Goal: Task Accomplishment & Management: Manage account settings

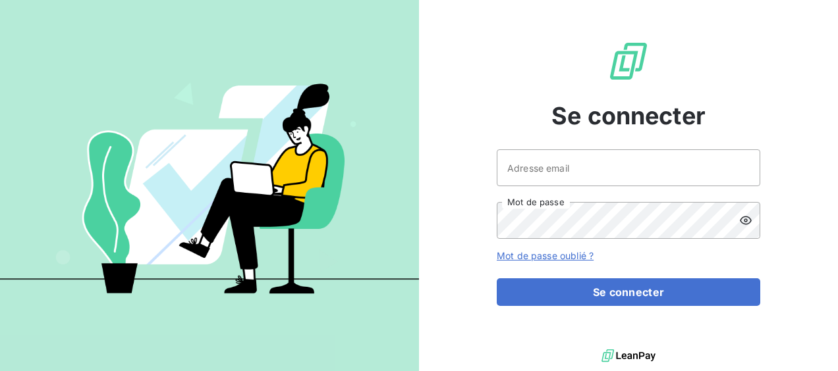
click at [556, 184] on input "Adresse email" at bounding box center [628, 168] width 263 height 37
type input "[EMAIL_ADDRESS][DOMAIN_NAME]"
click at [497, 279] on button "Se connecter" at bounding box center [628, 293] width 263 height 28
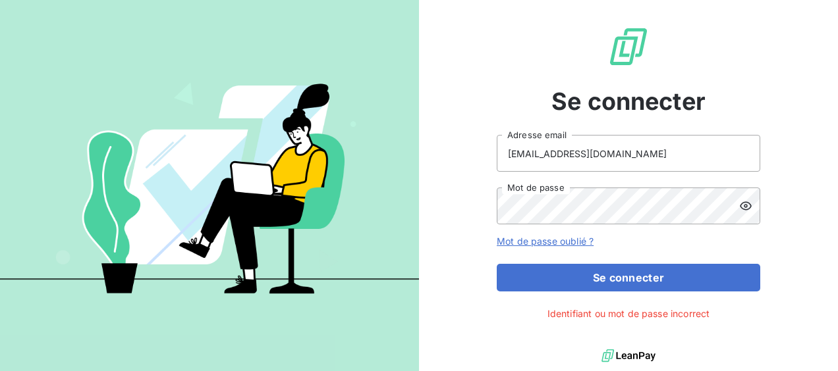
click at [743, 202] on icon at bounding box center [745, 206] width 13 height 13
click at [497, 264] on button "Se connecter" at bounding box center [628, 278] width 263 height 28
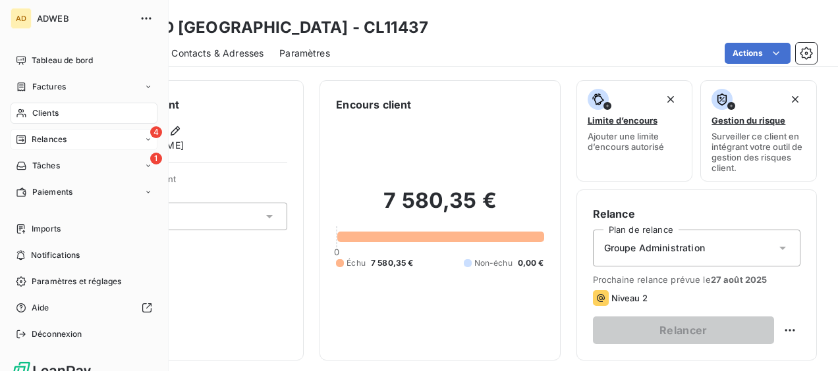
click at [32, 134] on span "Relances" at bounding box center [49, 140] width 35 height 12
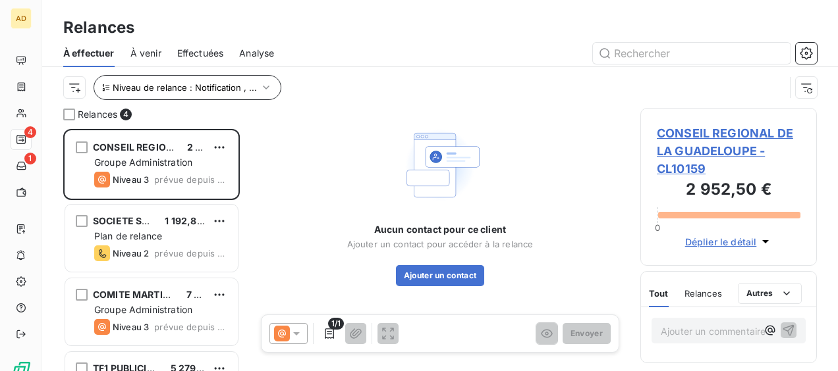
scroll to position [232, 166]
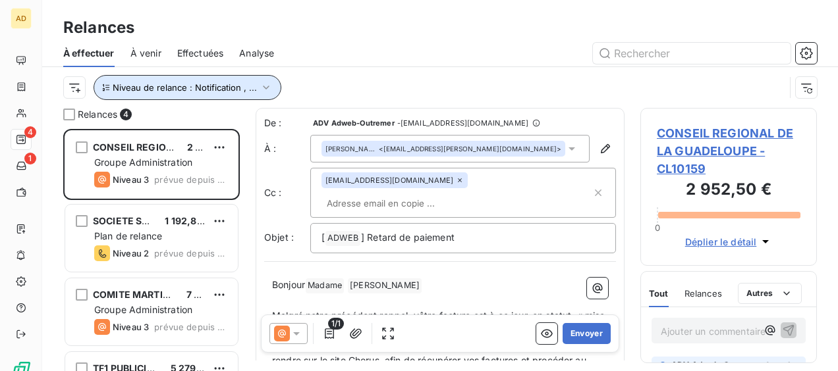
click at [153, 91] on span "Niveau de relance : Notification , ..." at bounding box center [185, 87] width 144 height 11
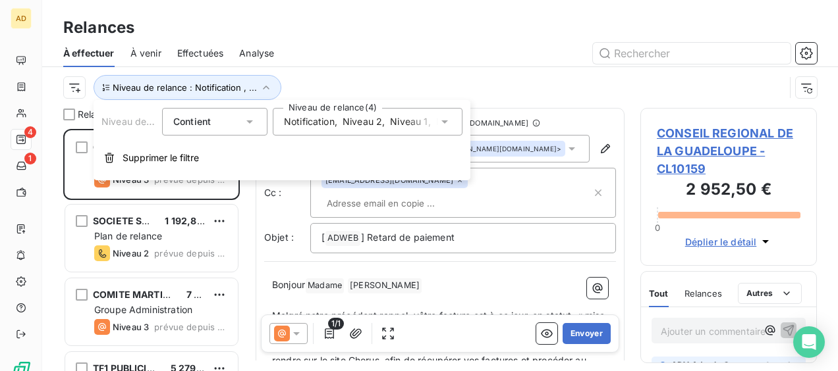
click at [443, 123] on icon at bounding box center [444, 121] width 13 height 13
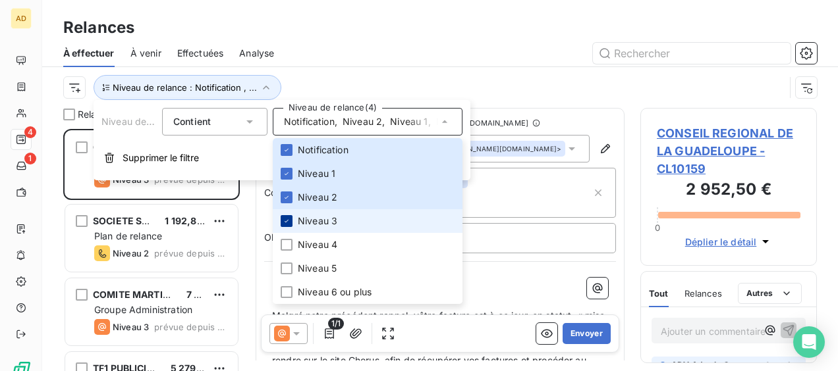
click at [287, 219] on icon at bounding box center [287, 221] width 8 height 8
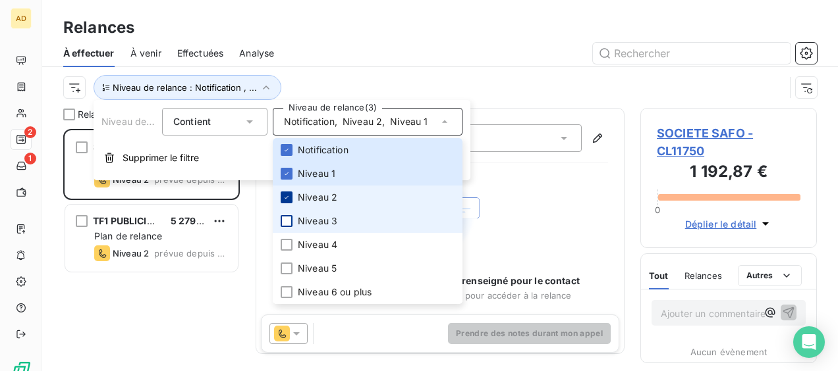
scroll to position [232, 166]
click at [283, 196] on icon at bounding box center [287, 198] width 8 height 8
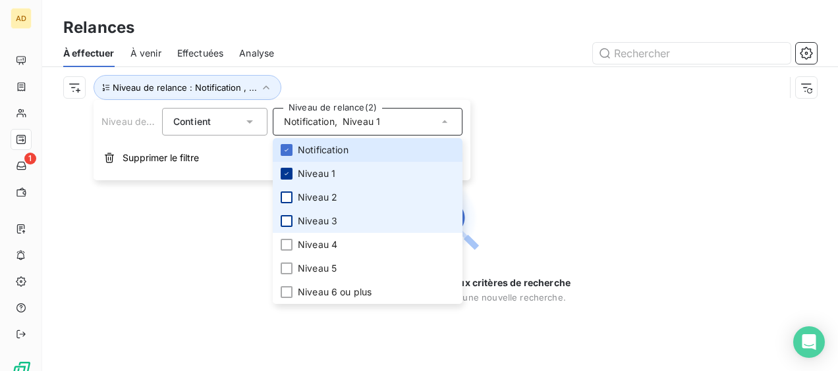
click at [283, 170] on icon at bounding box center [287, 174] width 8 height 8
click at [283, 197] on div at bounding box center [287, 198] width 12 height 12
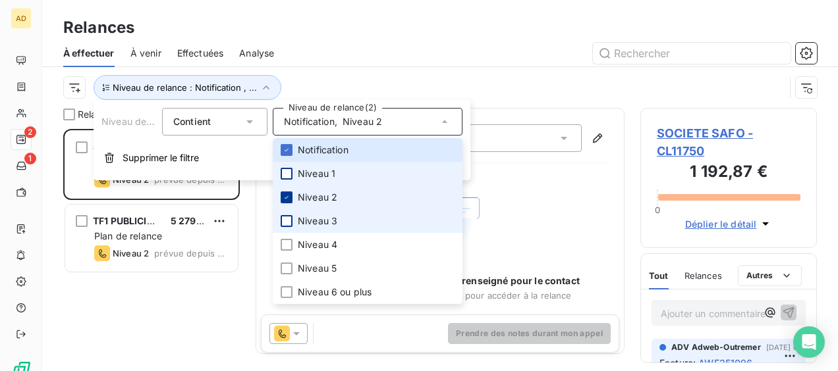
scroll to position [232, 166]
click at [287, 223] on div at bounding box center [287, 221] width 12 height 12
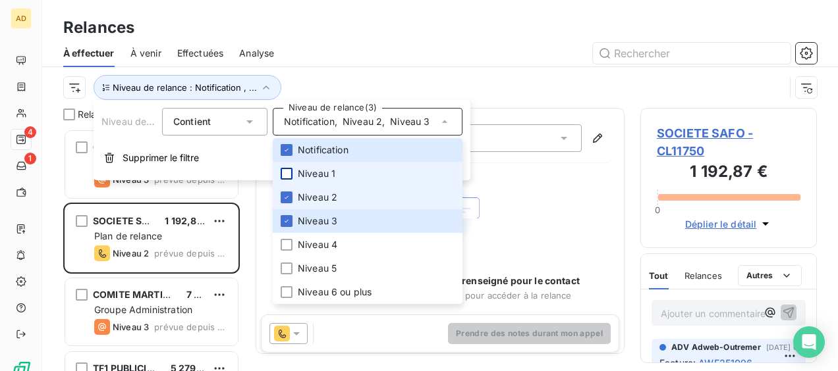
click at [288, 194] on icon at bounding box center [287, 198] width 8 height 8
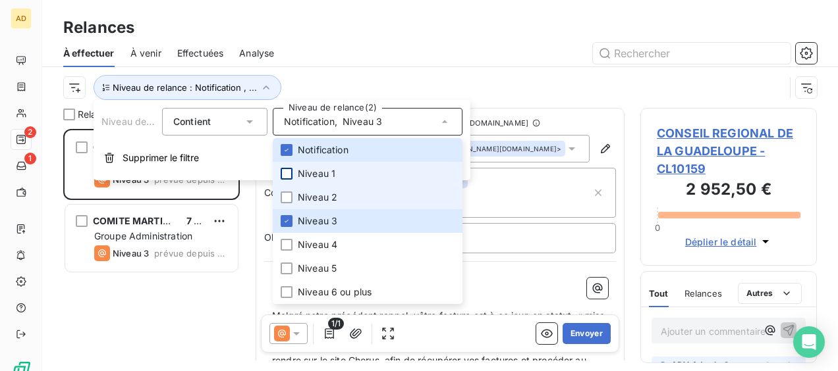
scroll to position [232, 166]
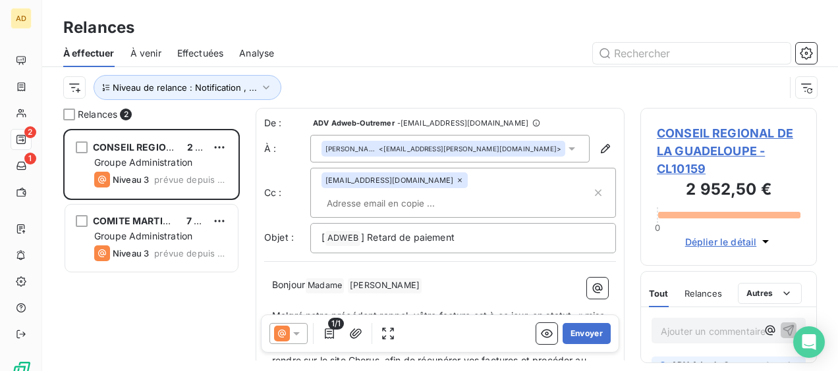
click at [432, 35] on div "Relances" at bounding box center [440, 28] width 796 height 24
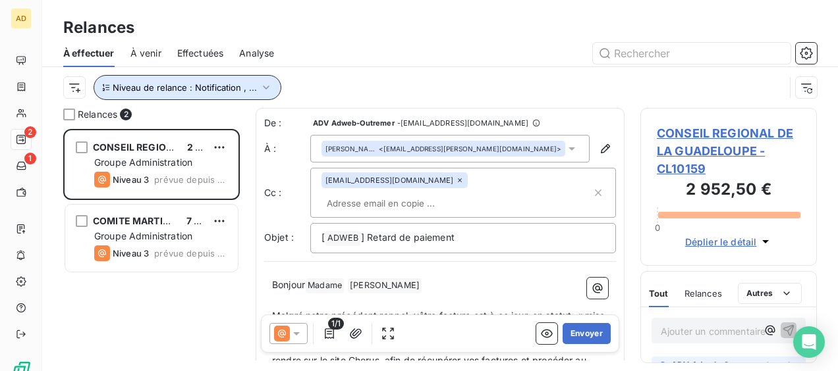
click at [266, 85] on icon "button" at bounding box center [266, 87] width 13 height 13
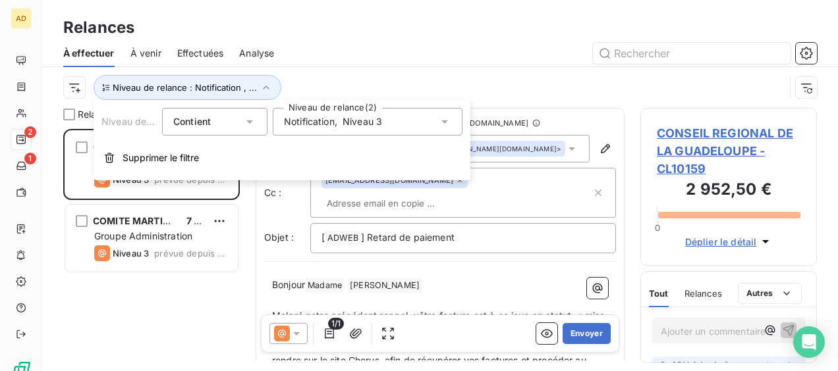
click at [448, 121] on icon at bounding box center [444, 121] width 13 height 13
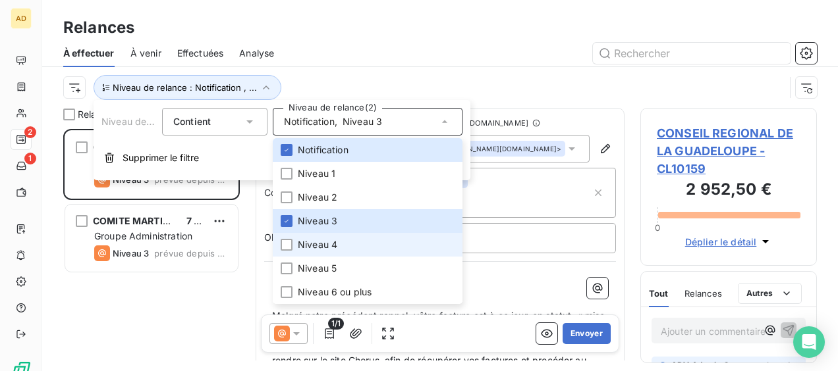
click at [300, 248] on span "Niveau 4" at bounding box center [318, 244] width 40 height 13
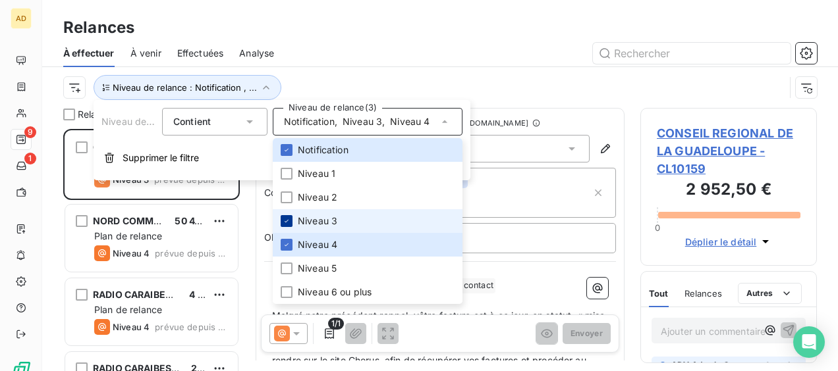
click at [291, 220] on div at bounding box center [287, 221] width 12 height 12
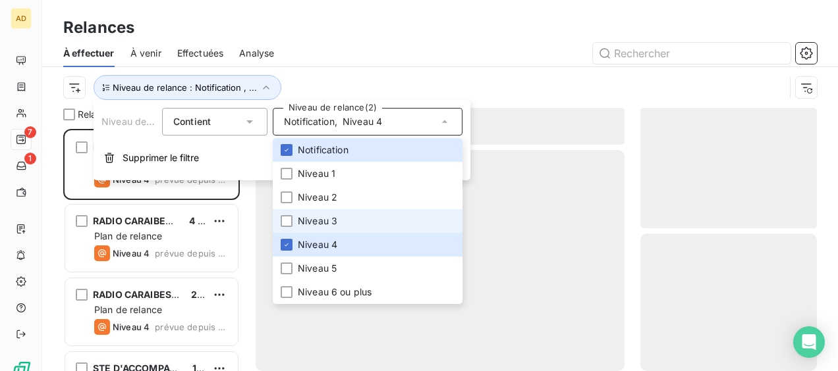
scroll to position [232, 166]
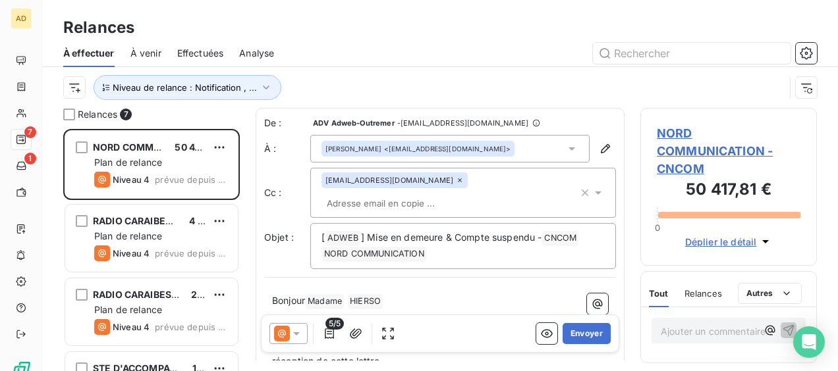
click at [364, 35] on div "Relances" at bounding box center [440, 28] width 796 height 24
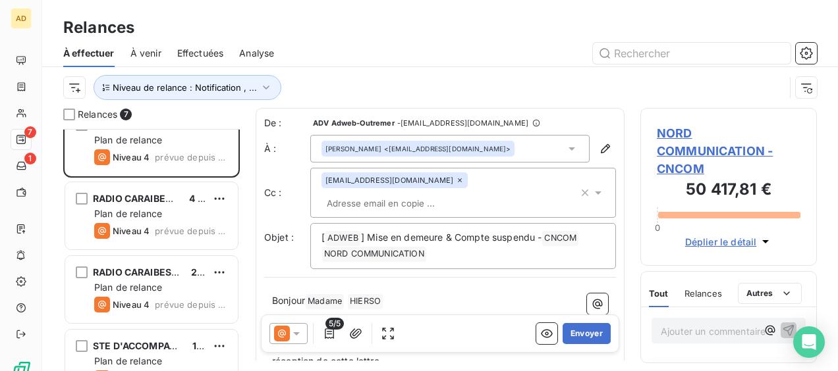
scroll to position [132, 0]
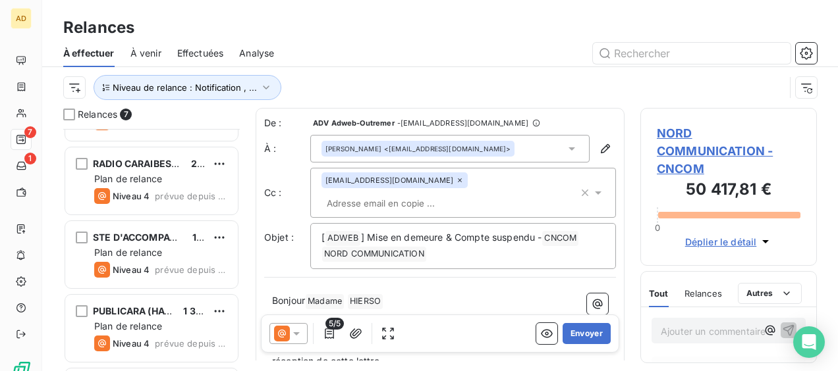
click at [148, 260] on div "STE D'ACCOMPAGNEMENTS ET FINANCEMENT DES ENTREPRISES - SAFIE 10 550,54 € Plan d…" at bounding box center [151, 254] width 173 height 67
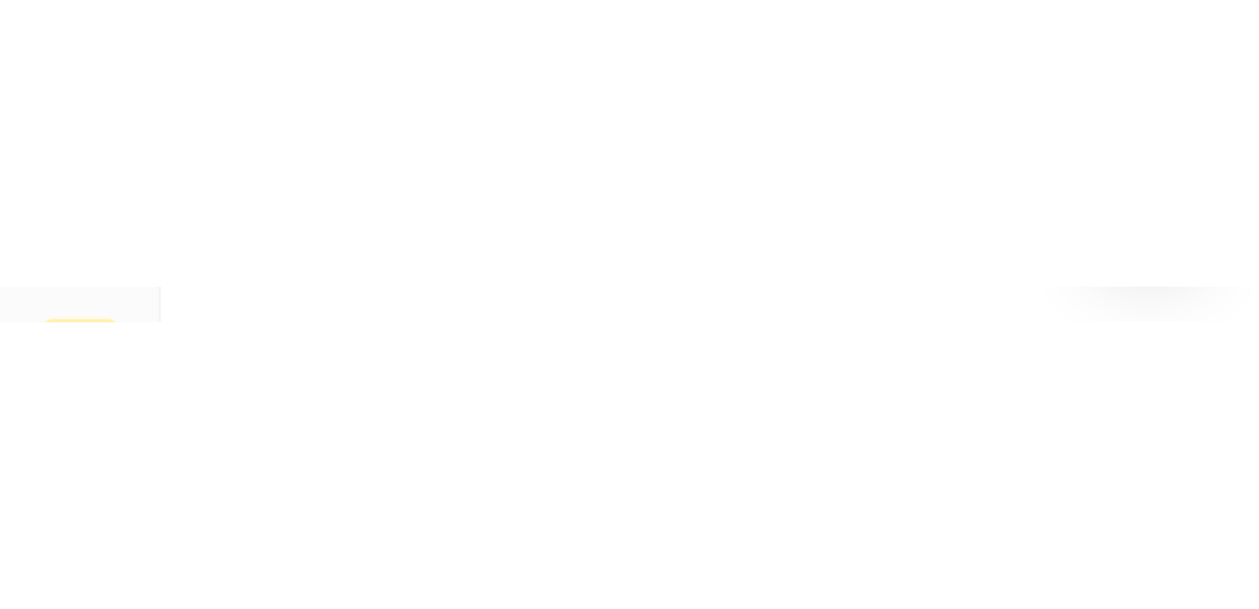
scroll to position [38, 0]
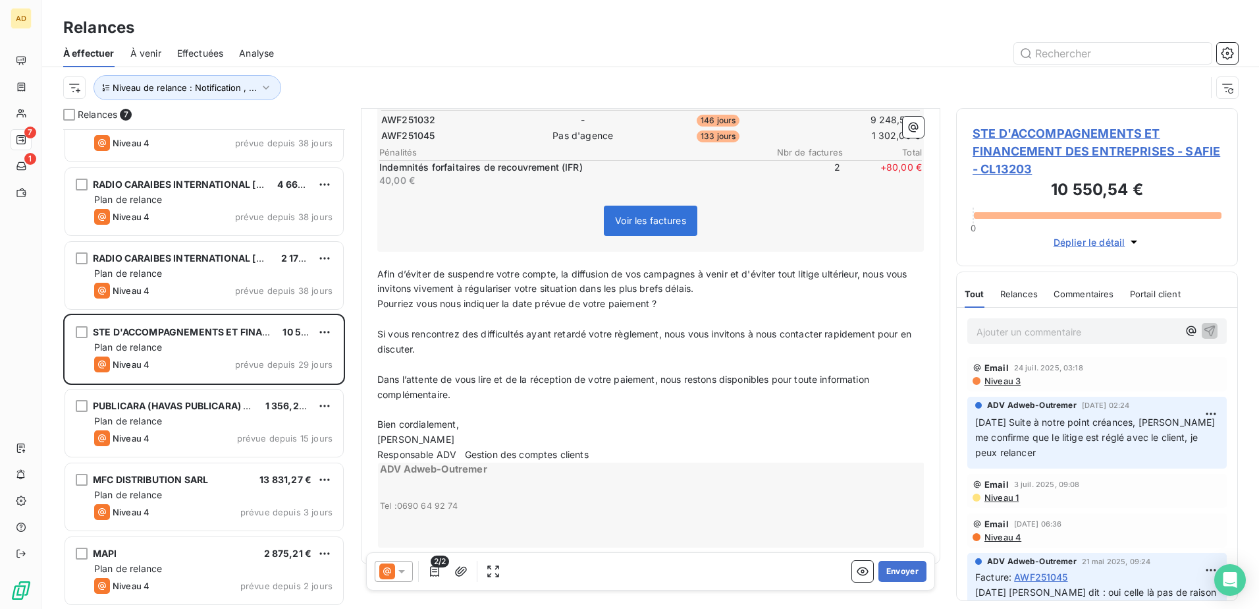
click at [398, 371] on icon at bounding box center [401, 570] width 13 height 13
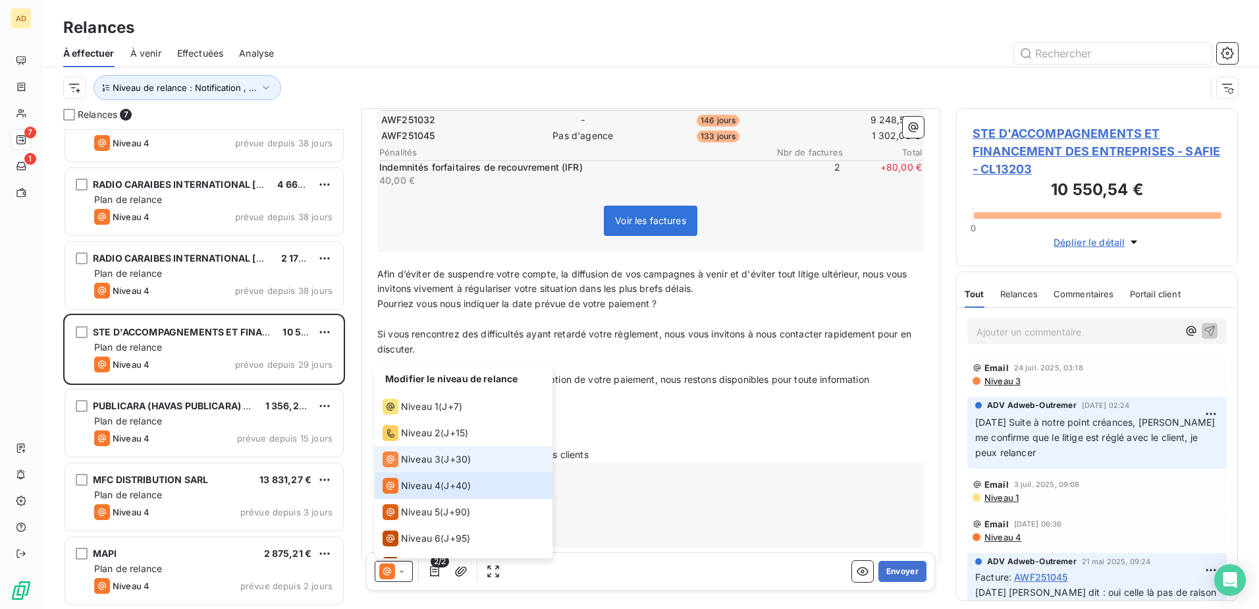
click at [433, 371] on span "Niveau 3" at bounding box center [421, 458] width 40 height 13
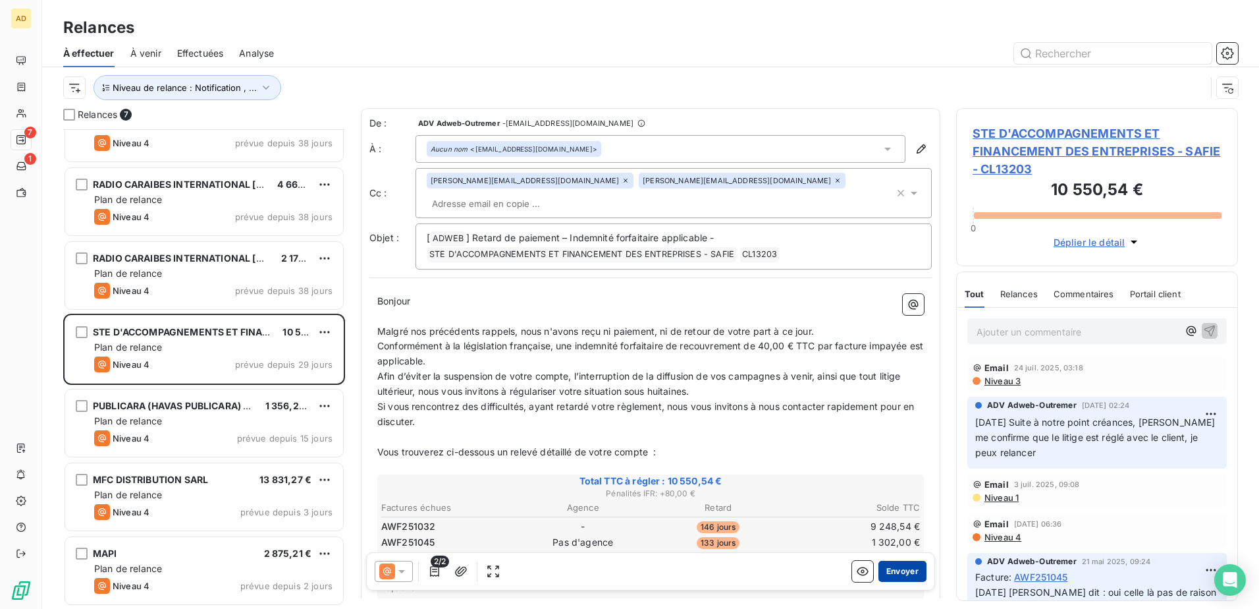
click at [837, 371] on button "Envoyer" at bounding box center [903, 571] width 48 height 21
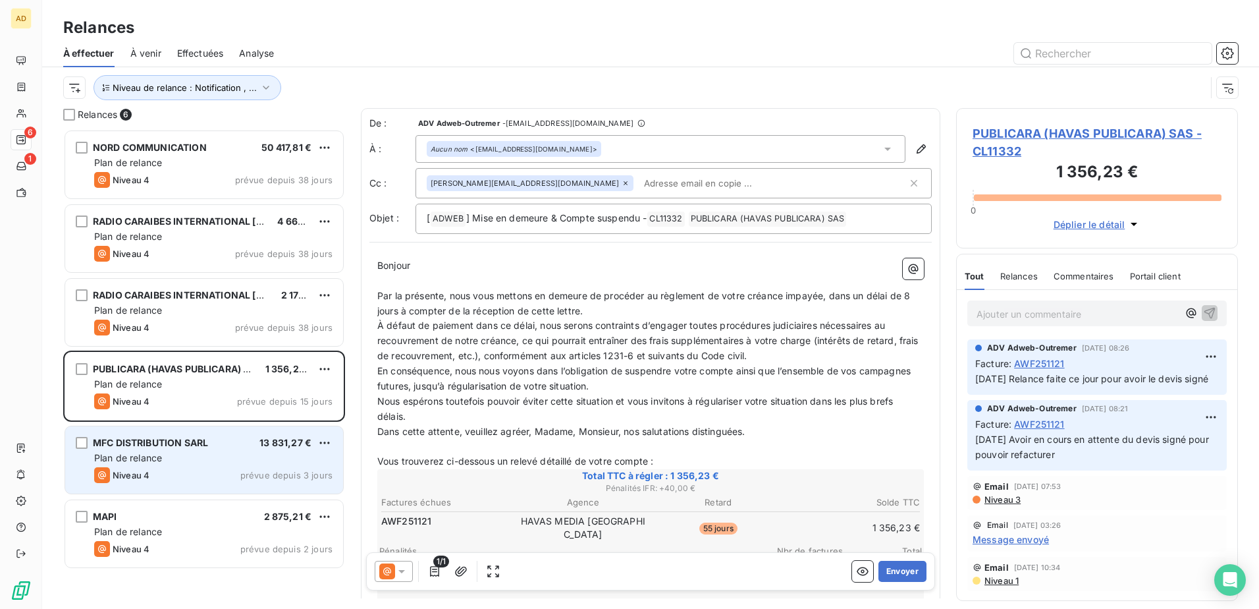
click at [186, 371] on div "MFC DISTRIBUTION SARL 13 831,27 € Plan de relance Niveau 4 prévue depuis 3 jours" at bounding box center [204, 459] width 278 height 67
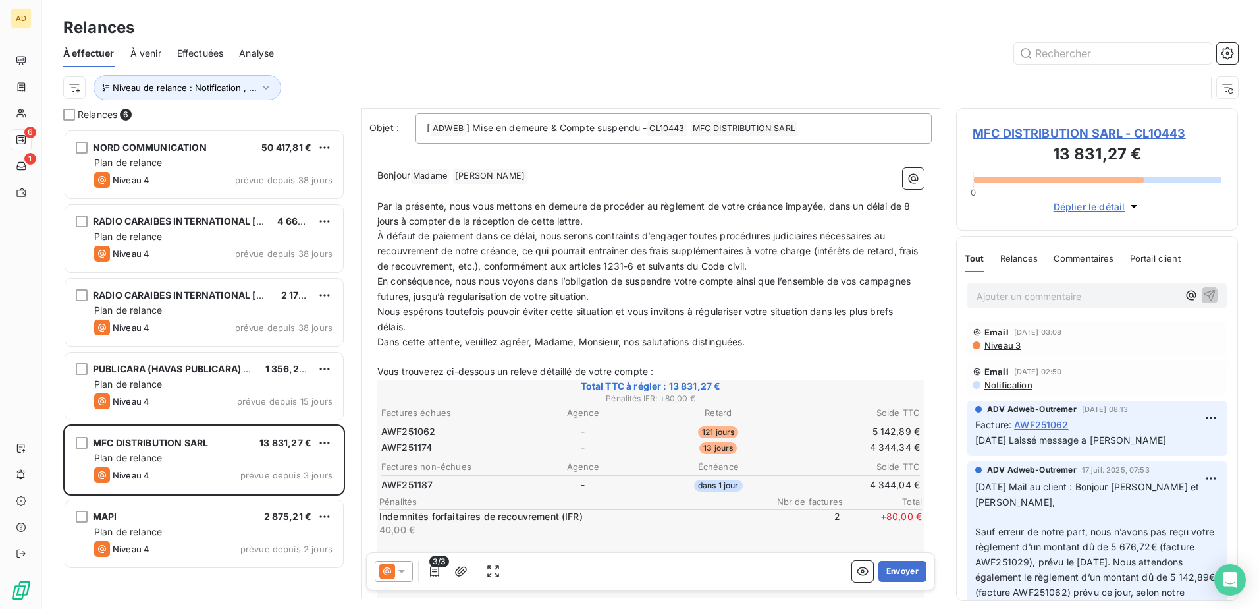
scroll to position [132, 0]
click at [406, 371] on div at bounding box center [394, 571] width 38 height 21
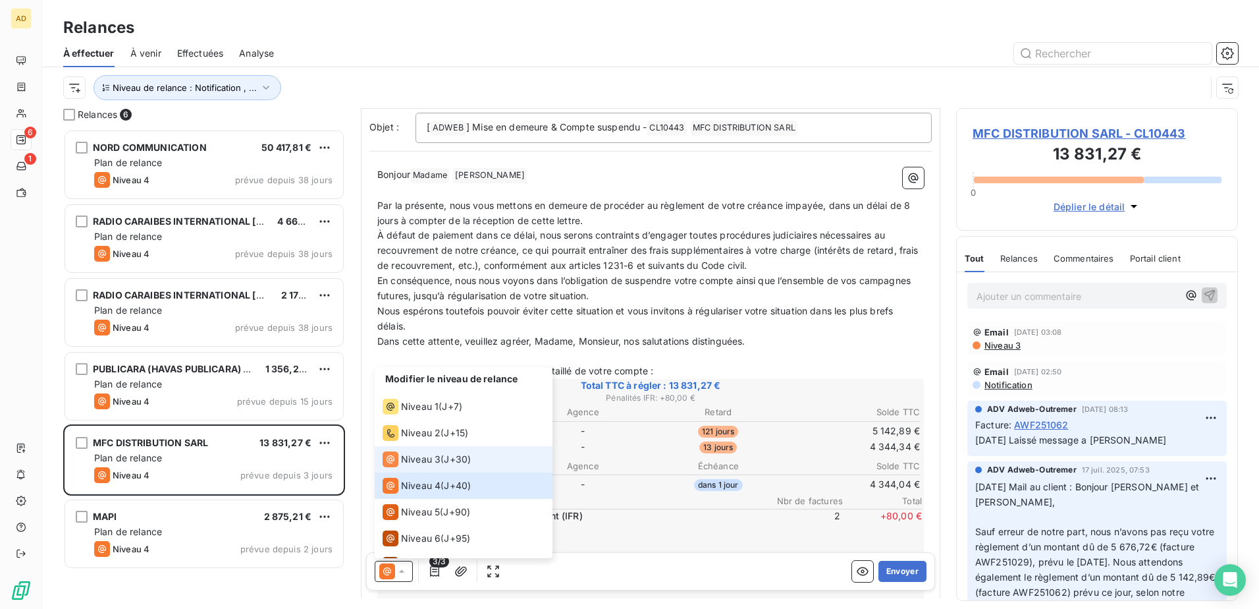
click at [443, 371] on div "Niveau 3 ( J+30 )" at bounding box center [427, 459] width 88 height 16
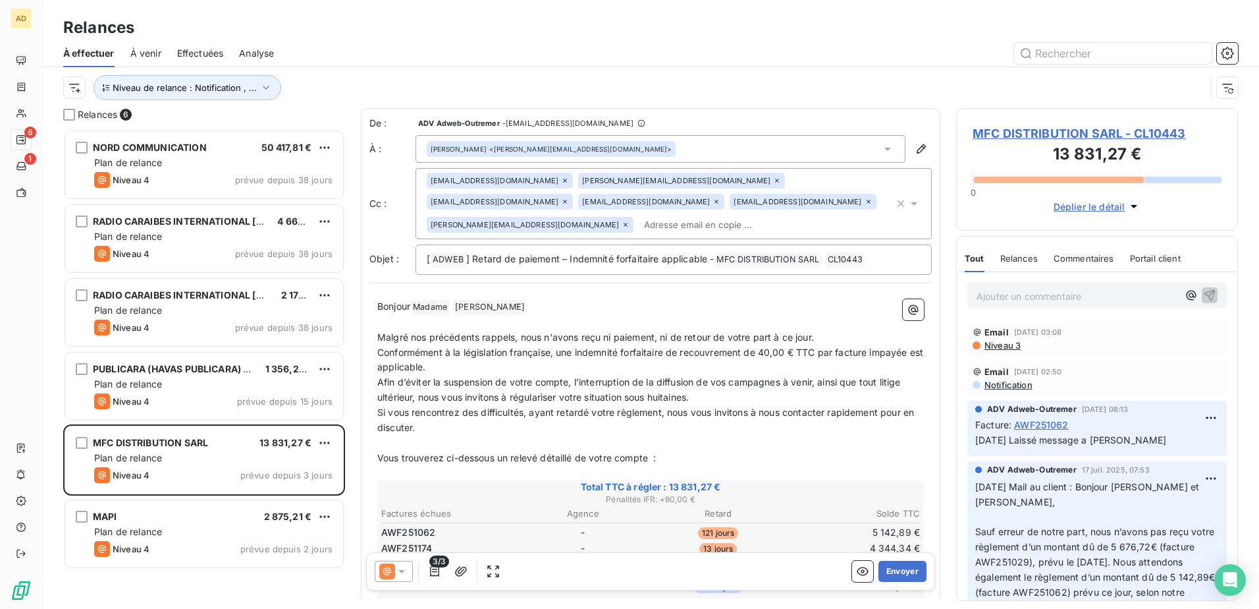
click at [715, 200] on icon at bounding box center [717, 202] width 4 height 4
click at [260, 85] on icon "button" at bounding box center [266, 87] width 13 height 13
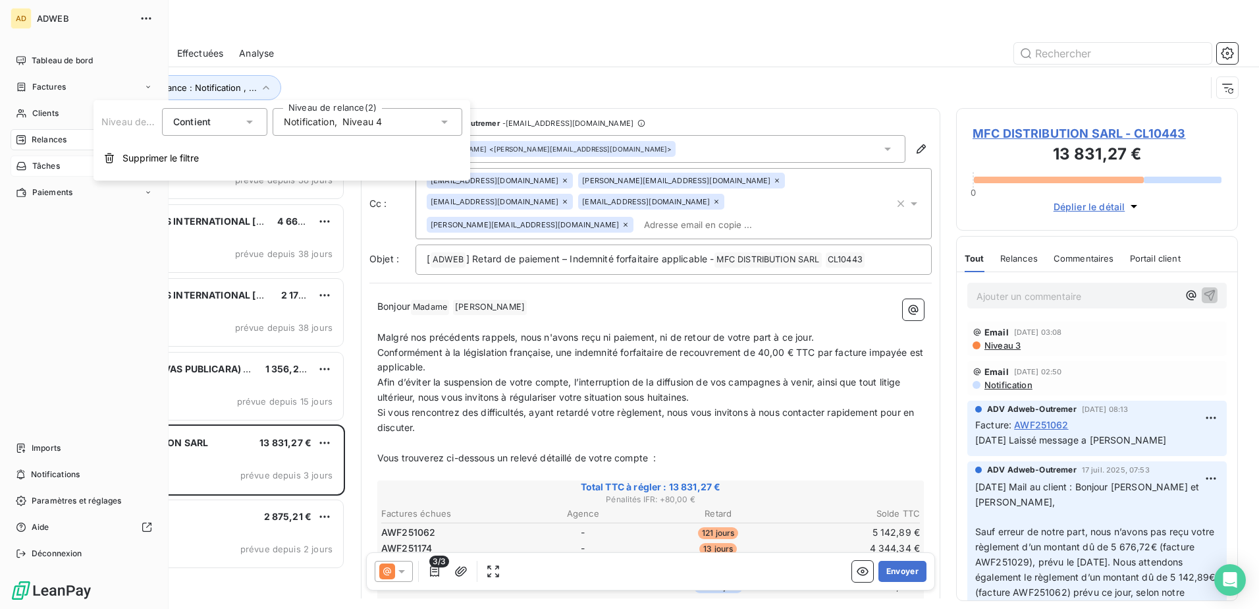
click at [30, 165] on div "Tâches" at bounding box center [38, 166] width 44 height 12
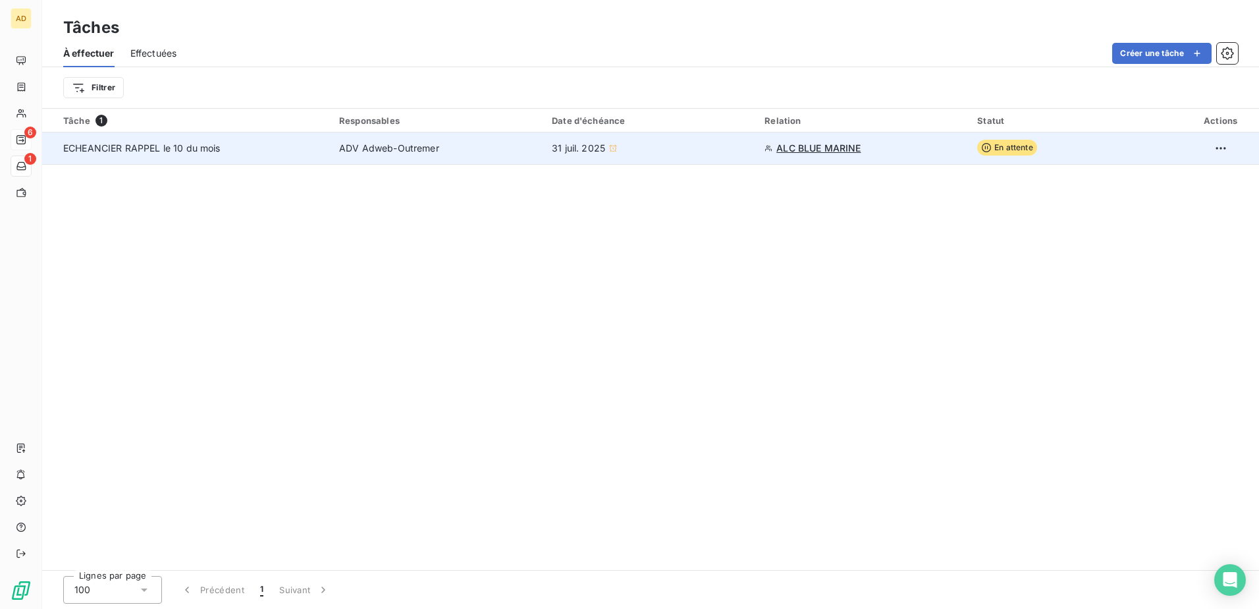
click at [377, 146] on span "ADV Adweb-Outremer" at bounding box center [389, 148] width 100 height 13
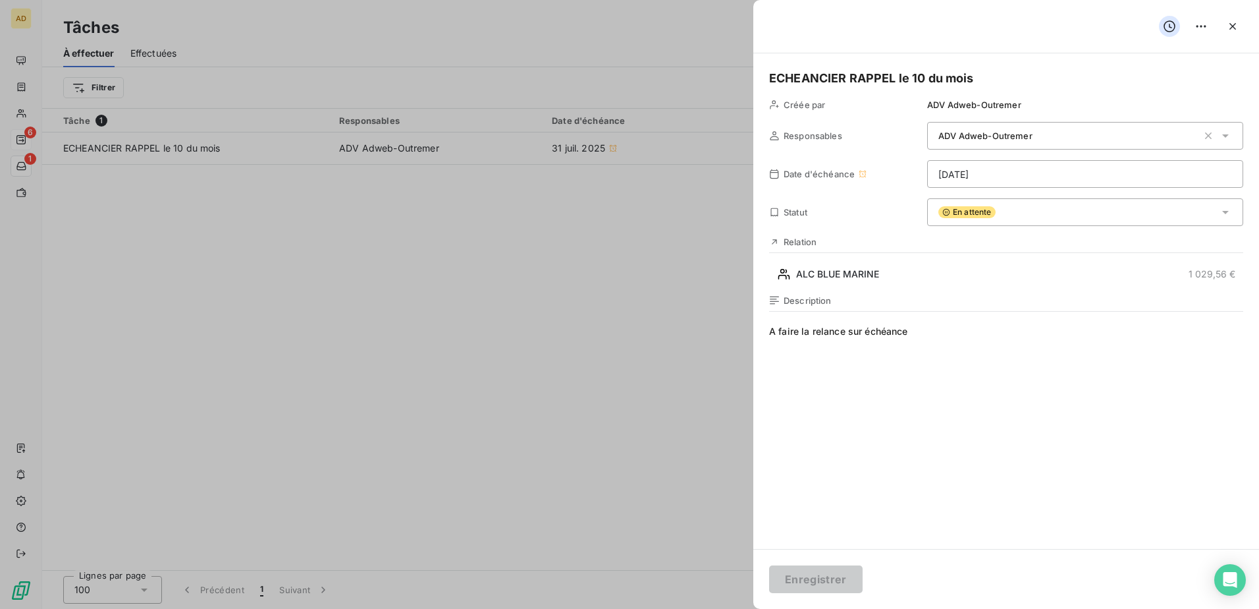
click at [371, 250] on div at bounding box center [629, 304] width 1259 height 609
click at [837, 30] on icon "button" at bounding box center [1232, 26] width 13 height 13
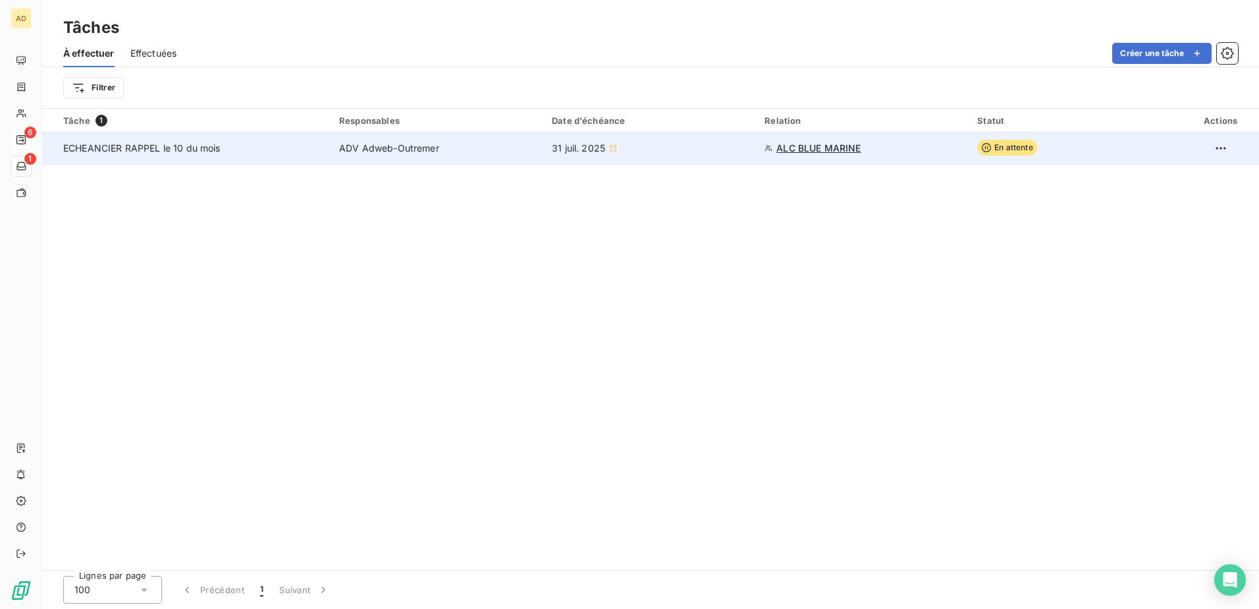
click at [815, 151] on span "ALC BLUE MARINE" at bounding box center [819, 148] width 84 height 13
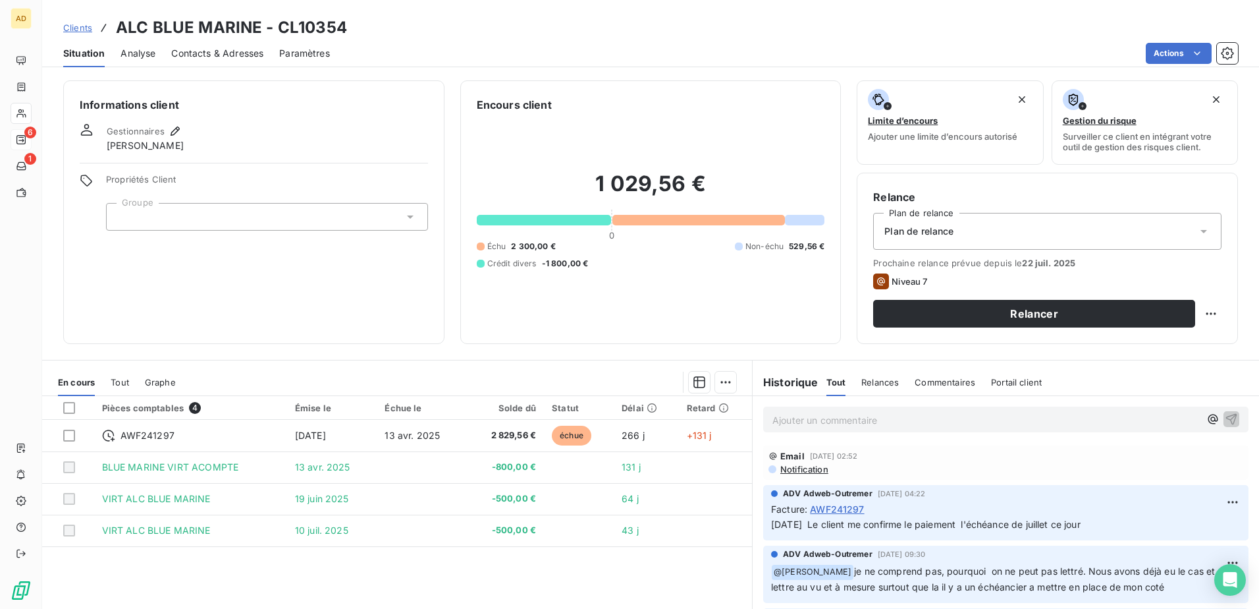
click at [259, 58] on span "Contacts & Adresses" at bounding box center [217, 53] width 92 height 13
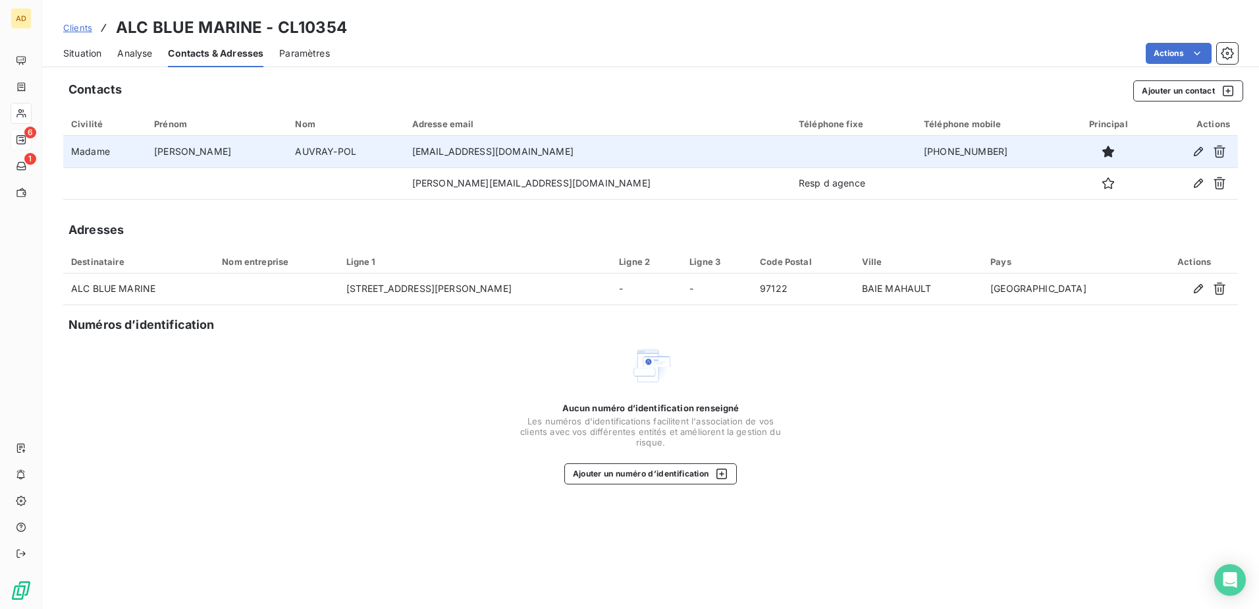
drag, startPoint x: 555, startPoint y: 154, endPoint x: 399, endPoint y: 161, distance: 155.6
click at [404, 161] on td "[EMAIL_ADDRESS][DOMAIN_NAME]" at bounding box center [597, 152] width 387 height 32
drag, startPoint x: 399, startPoint y: 161, endPoint x: 408, endPoint y: 154, distance: 11.3
copy td "[EMAIL_ADDRESS][DOMAIN_NAME]"
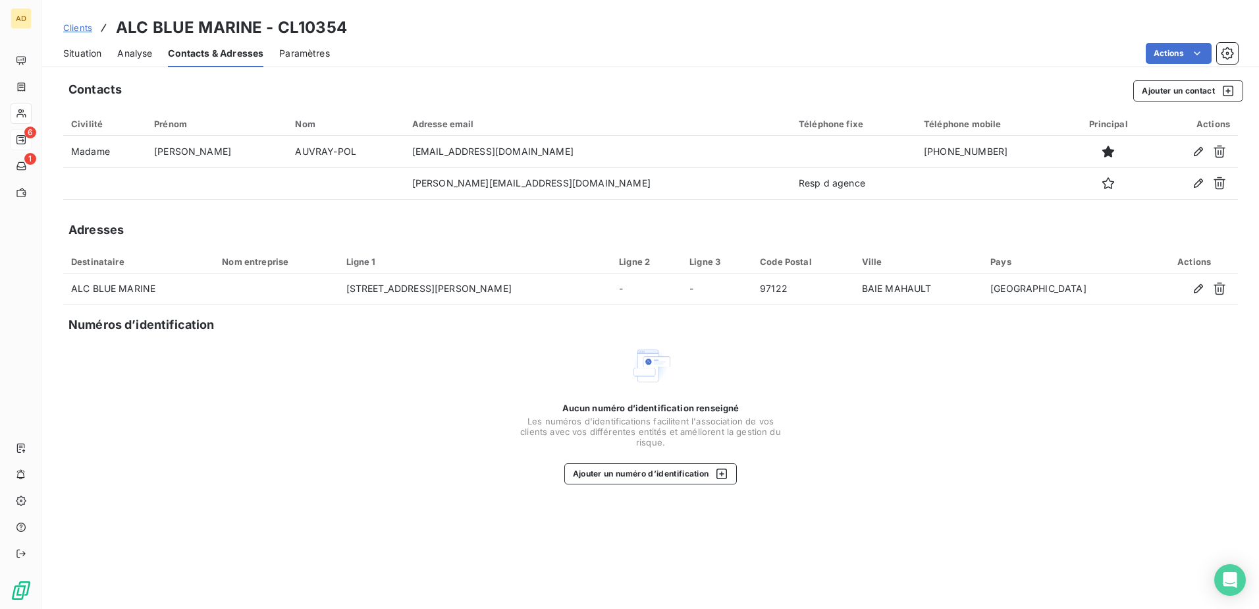
click at [76, 51] on span "Situation" at bounding box center [82, 53] width 38 height 13
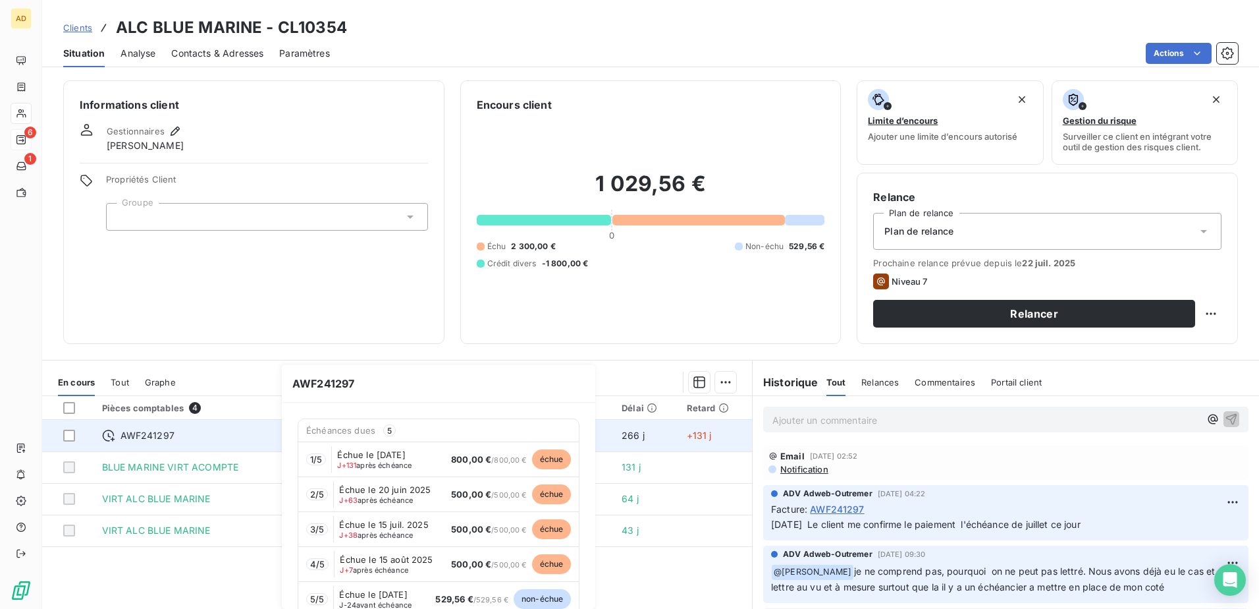
click at [214, 371] on div "AWF241297" at bounding box center [190, 435] width 177 height 13
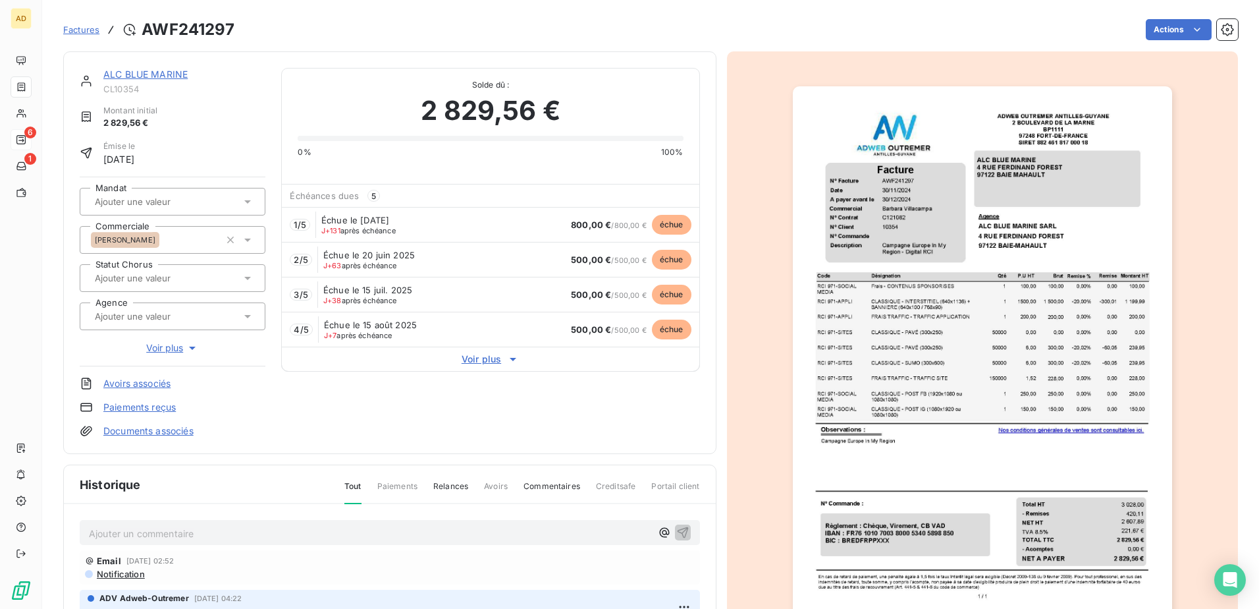
click at [143, 371] on p "Ajouter un commentaire ﻿" at bounding box center [370, 533] width 562 height 16
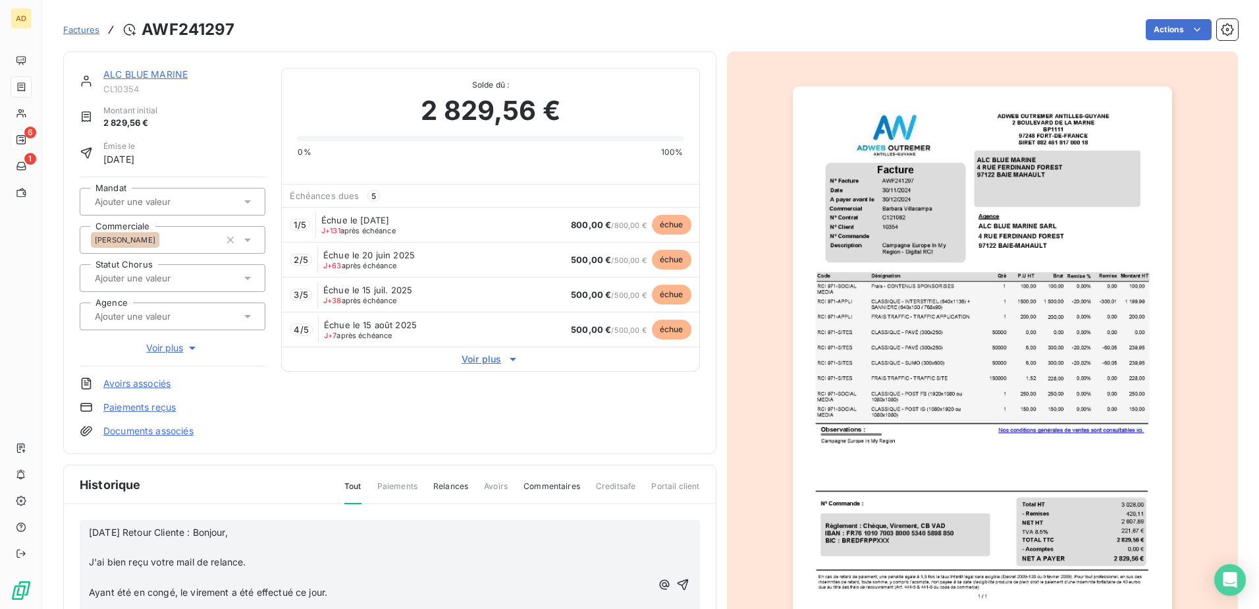
click at [91, 371] on p "﻿" at bounding box center [370, 546] width 562 height 15
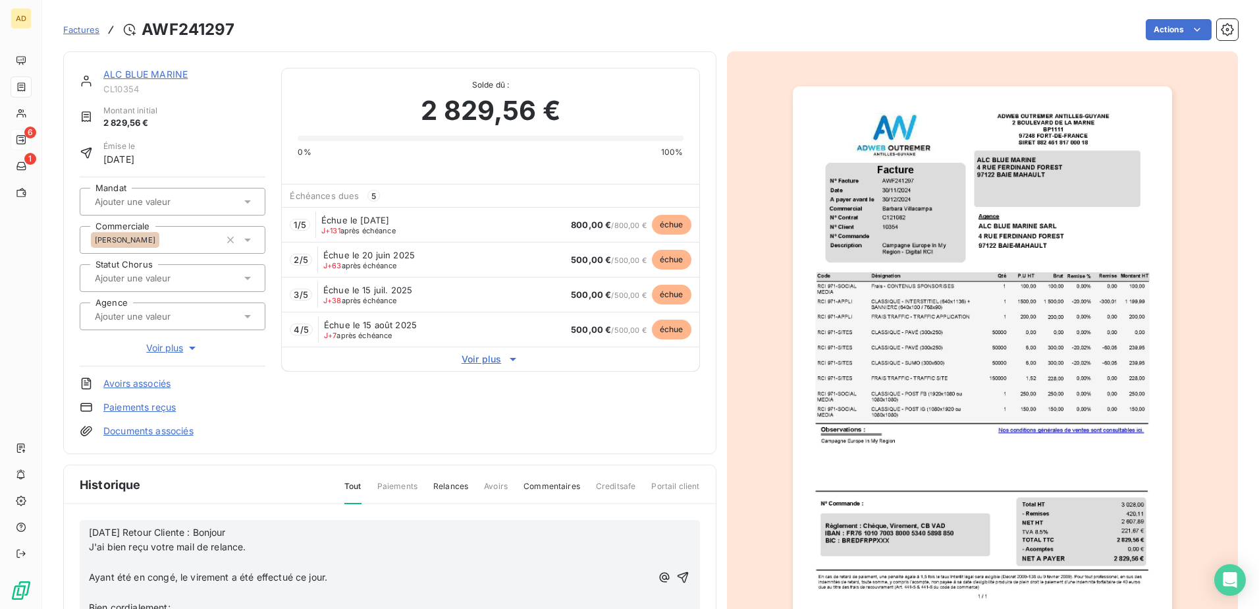
click at [89, 371] on span "J'ai bien reçu votre mail de relance." at bounding box center [167, 546] width 157 height 11
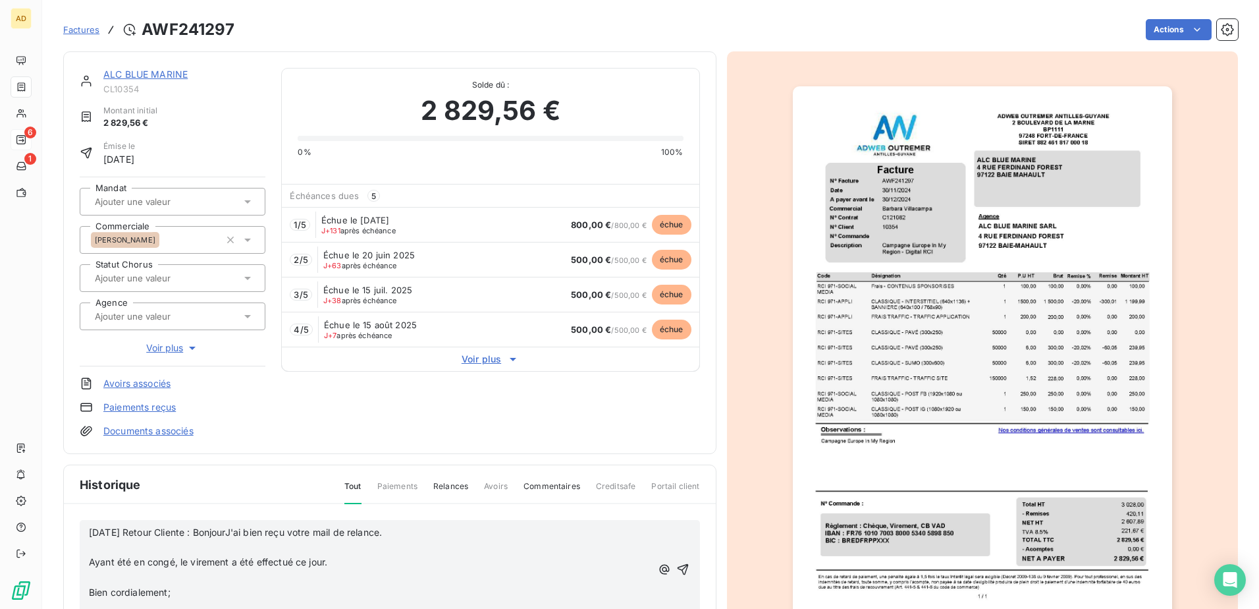
click at [85, 371] on div "[DATE] Retour Cliente : BonjourJ'ai bien reçu votre mail de relance. ﻿ Ayant ét…" at bounding box center [390, 569] width 620 height 99
click at [90, 371] on span "Ayant été en congé, le virement a été effectué ce jour." at bounding box center [208, 561] width 238 height 11
click at [89, 371] on span "Ayant été en congé, le virement a été effectué ce jour." at bounding box center [208, 546] width 238 height 11
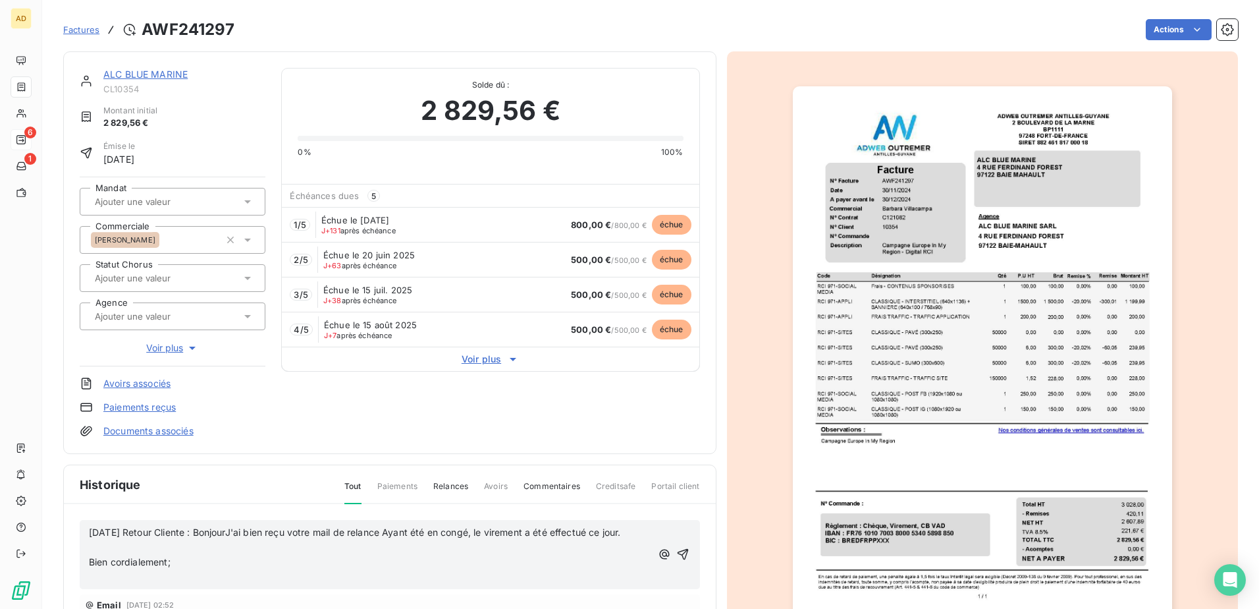
click at [251, 371] on span "[DATE] Retour Cliente : BonjourJ'ai bien reçu votre mail de relance Ayant été e…" at bounding box center [355, 531] width 532 height 11
click at [90, 371] on p "Bien cordialement;" at bounding box center [370, 562] width 562 height 15
drag, startPoint x: 203, startPoint y: 551, endPoint x: 83, endPoint y: 534, distance: 121.0
click at [83, 371] on div "[DATE] Retour Cliente : Bonjour J'ai bien reçu votre mail de relance Ayant été …" at bounding box center [390, 547] width 620 height 55
copy span "[DATE] Retour Cliente : Bonjour J'ai bien reçu votre mail de relance Ayant été …"
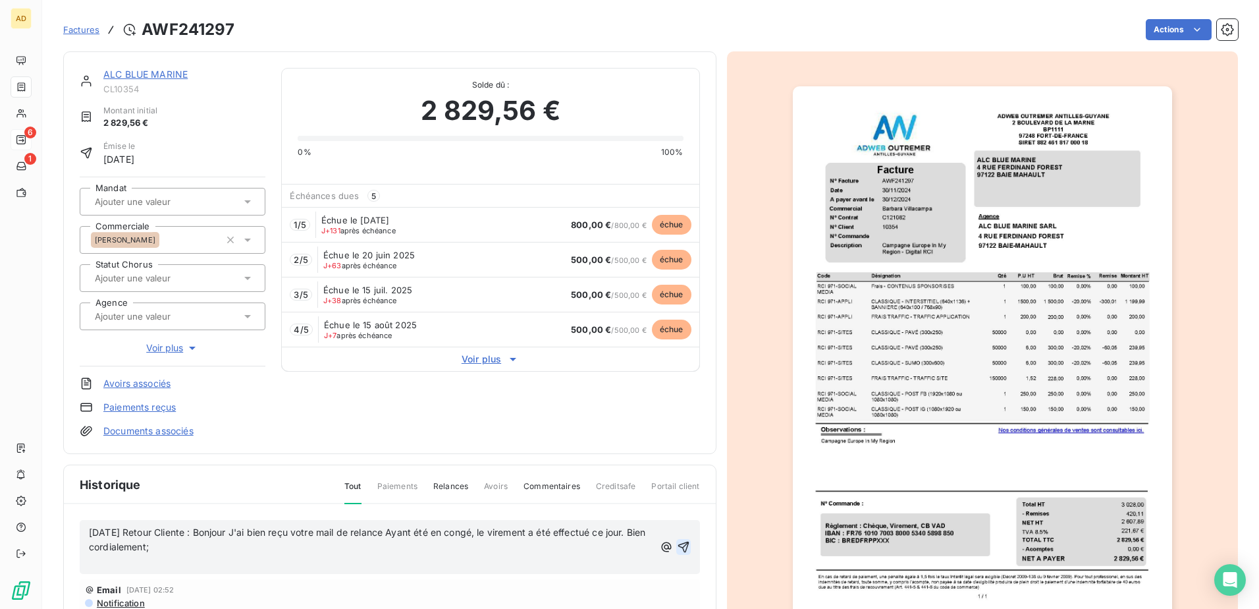
click at [677, 371] on icon "button" at bounding box center [683, 546] width 13 height 13
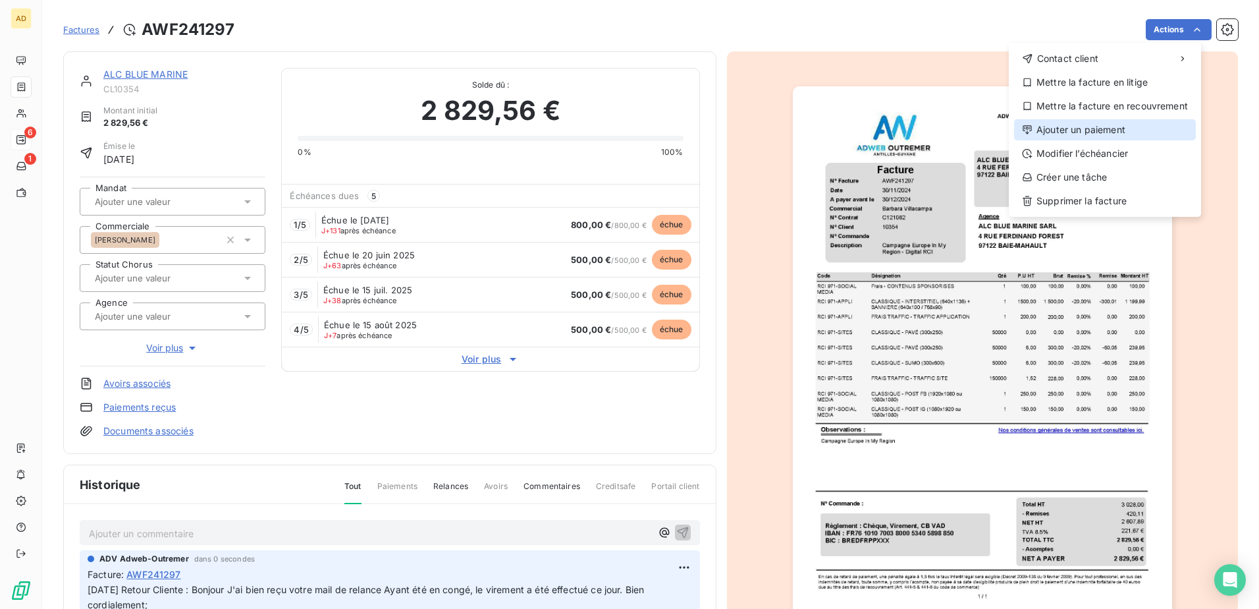
click at [837, 133] on div "Ajouter un paiement" at bounding box center [1105, 129] width 182 height 21
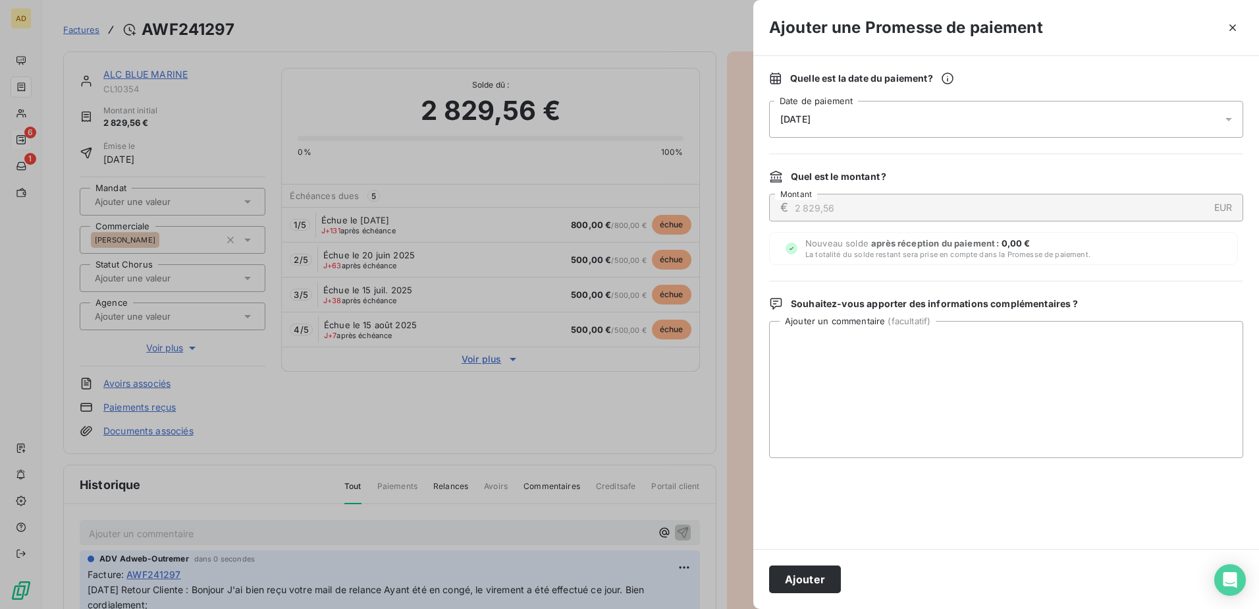
click at [837, 116] on icon at bounding box center [1228, 119] width 13 height 13
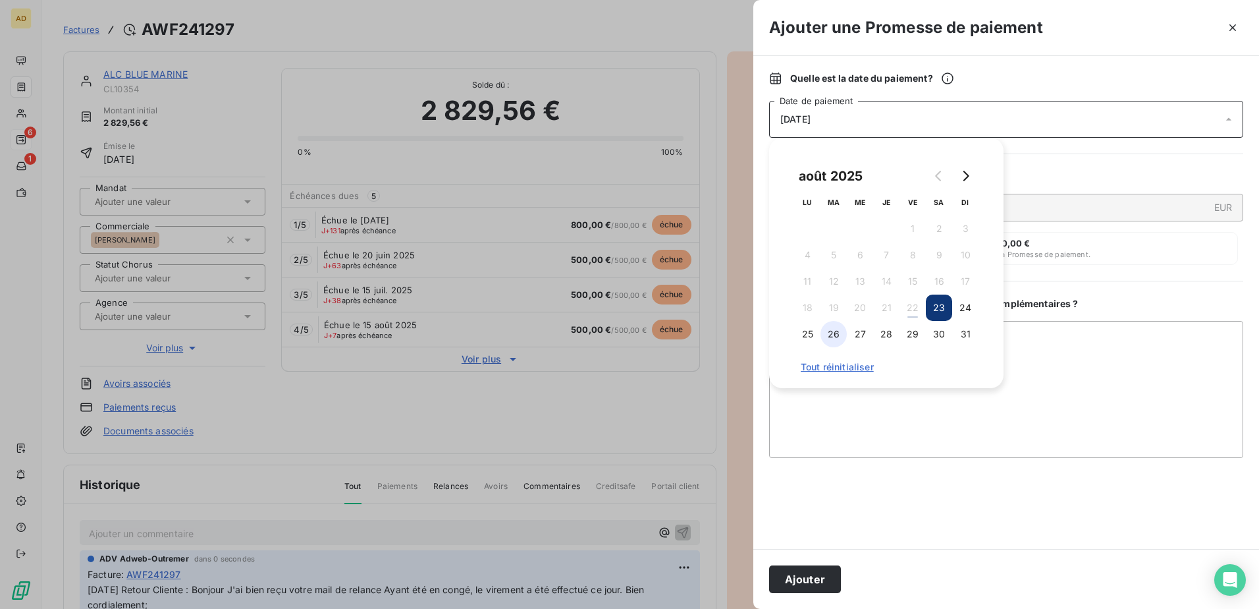
click at [833, 329] on button "26" at bounding box center [834, 334] width 26 height 26
click at [829, 371] on textarea "Ajouter un commentaire ( facultatif )" at bounding box center [1006, 389] width 474 height 137
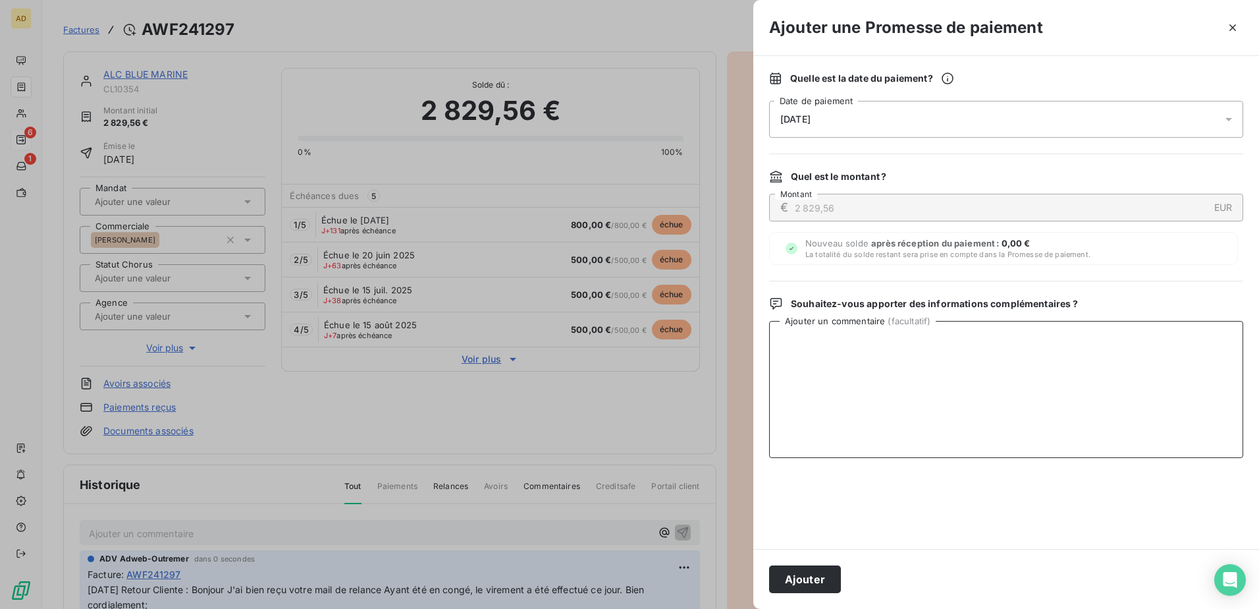
paste textarea "[DATE] Retour Cliente : Bonjour J'ai bien reçu votre mail de relance Ayant été …"
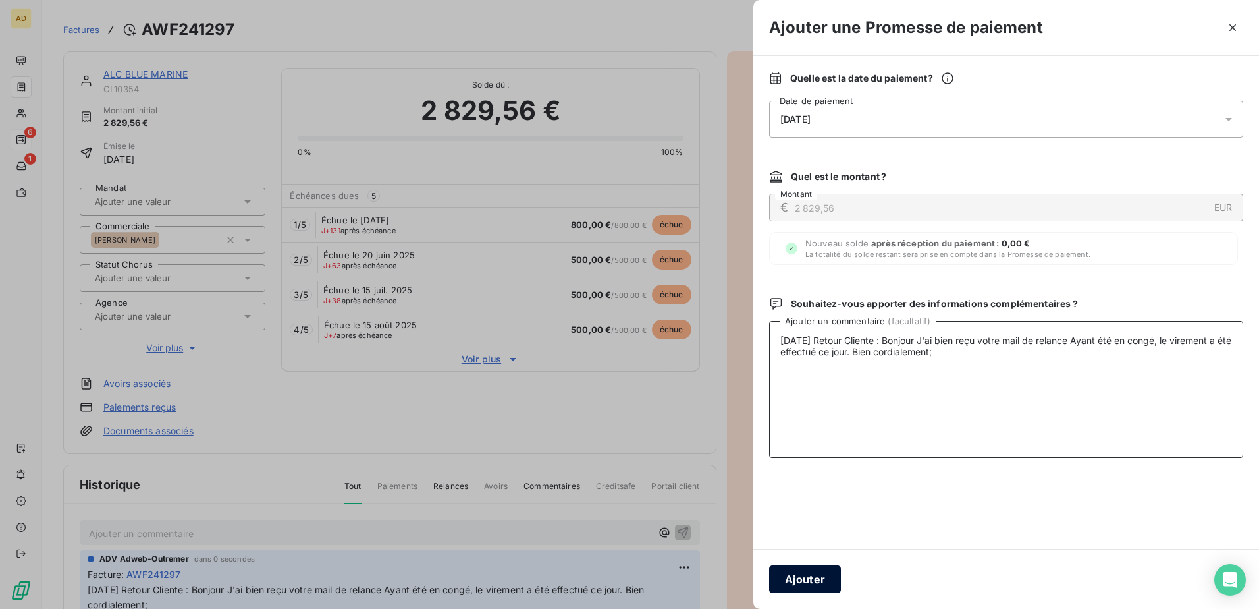
type textarea "[DATE] Retour Cliente : Bonjour J'ai bien reçu votre mail de relance Ayant été …"
click at [806, 371] on button "Ajouter" at bounding box center [805, 579] width 72 height 28
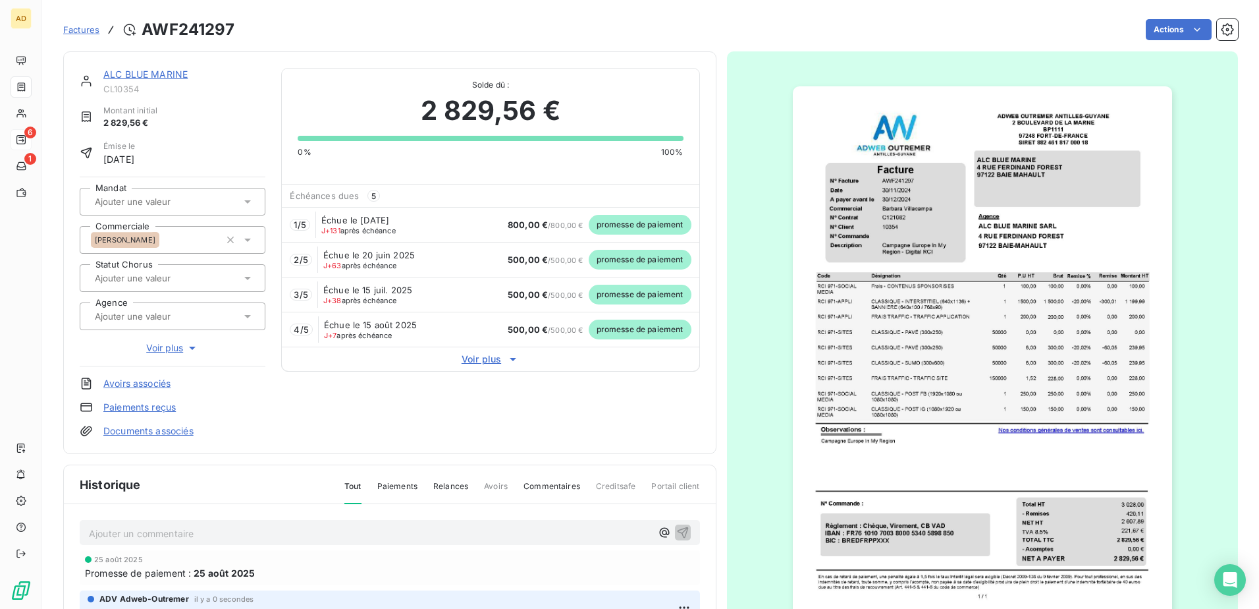
click at [158, 76] on link "ALC BLUE MARINE" at bounding box center [145, 74] width 84 height 11
